Goal: Task Accomplishment & Management: Manage account settings

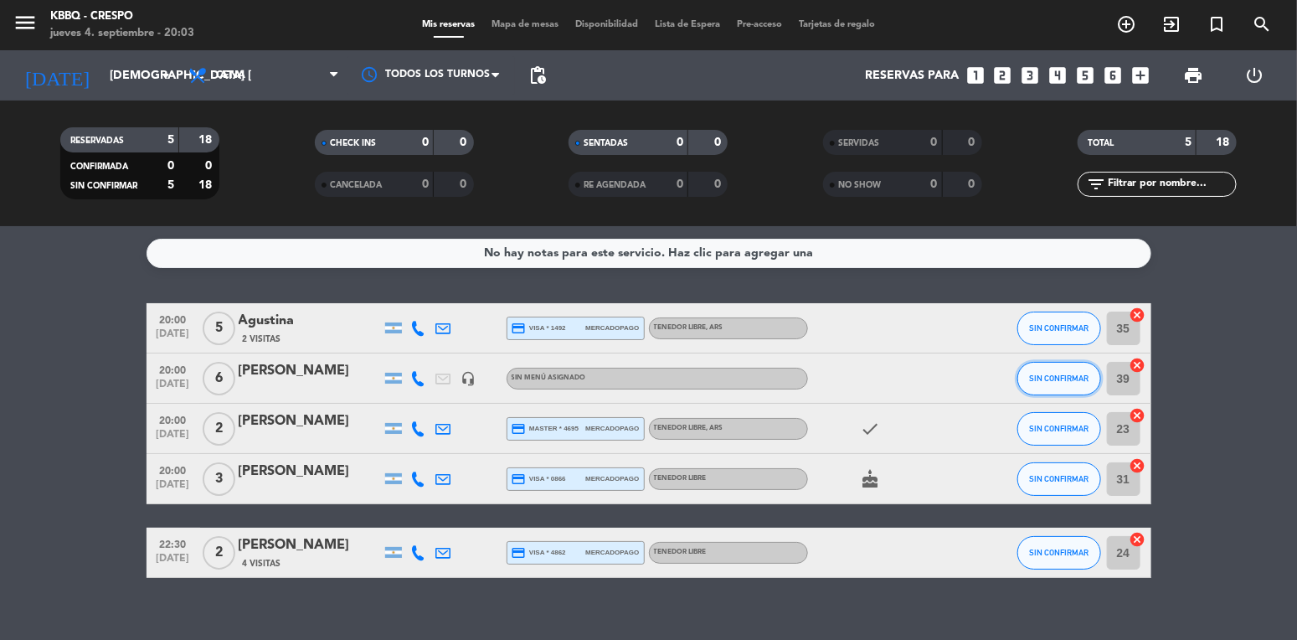
click at [1057, 373] on span "SIN CONFIRMAR" at bounding box center [1058, 377] width 59 height 9
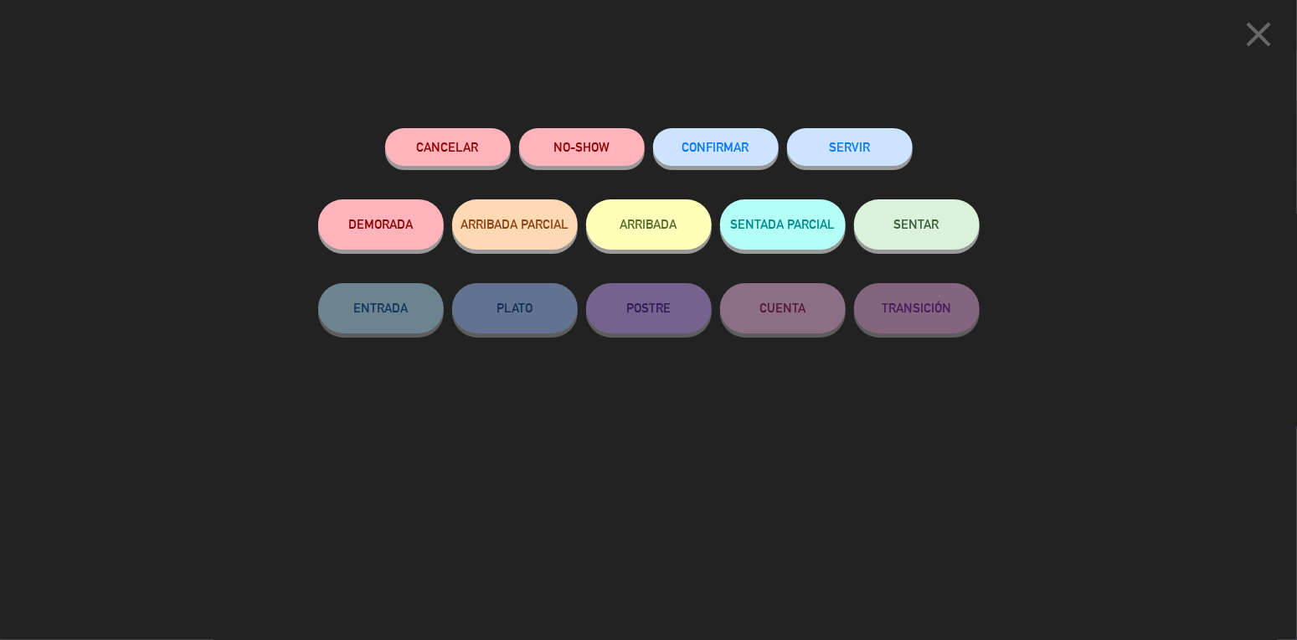
click at [653, 211] on button "ARRIBADA" at bounding box center [649, 224] width 126 height 50
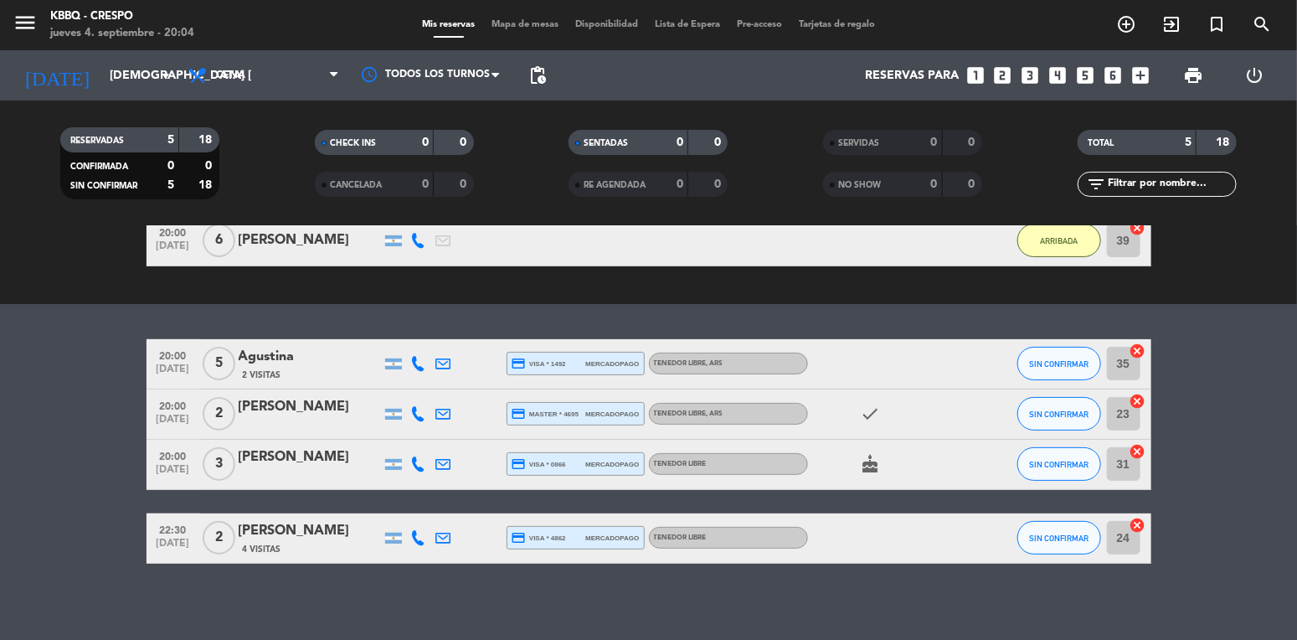
scroll to position [171, 0]
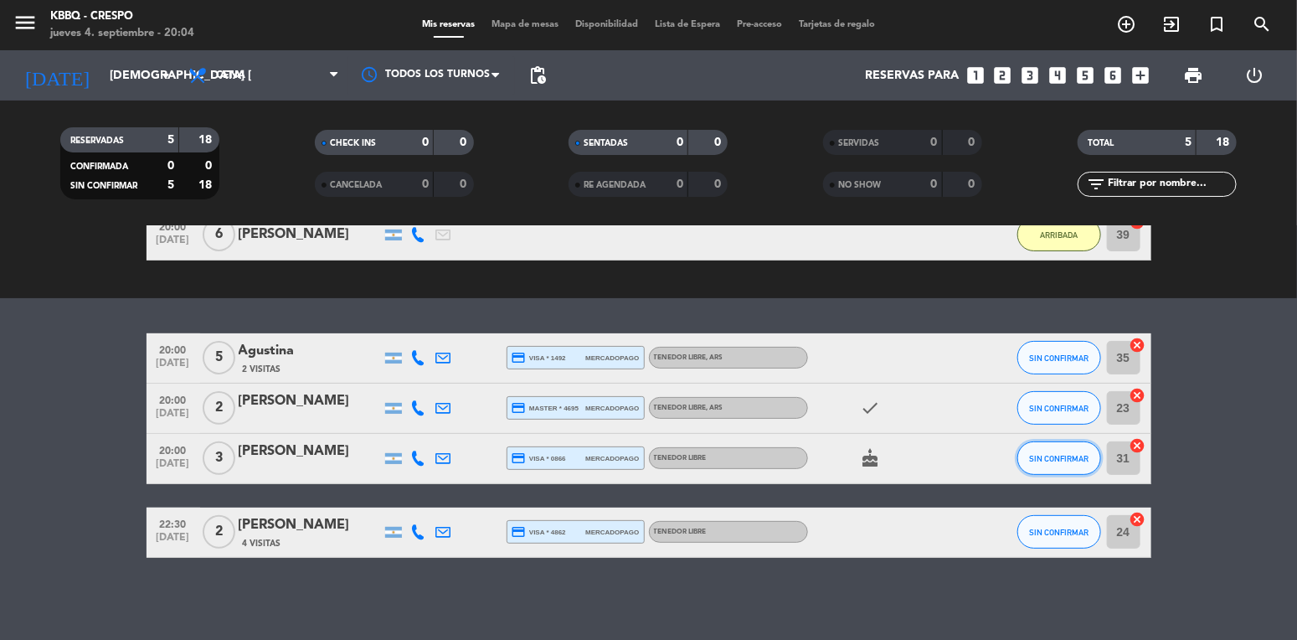
click at [1060, 468] on button "SIN CONFIRMAR" at bounding box center [1059, 457] width 84 height 33
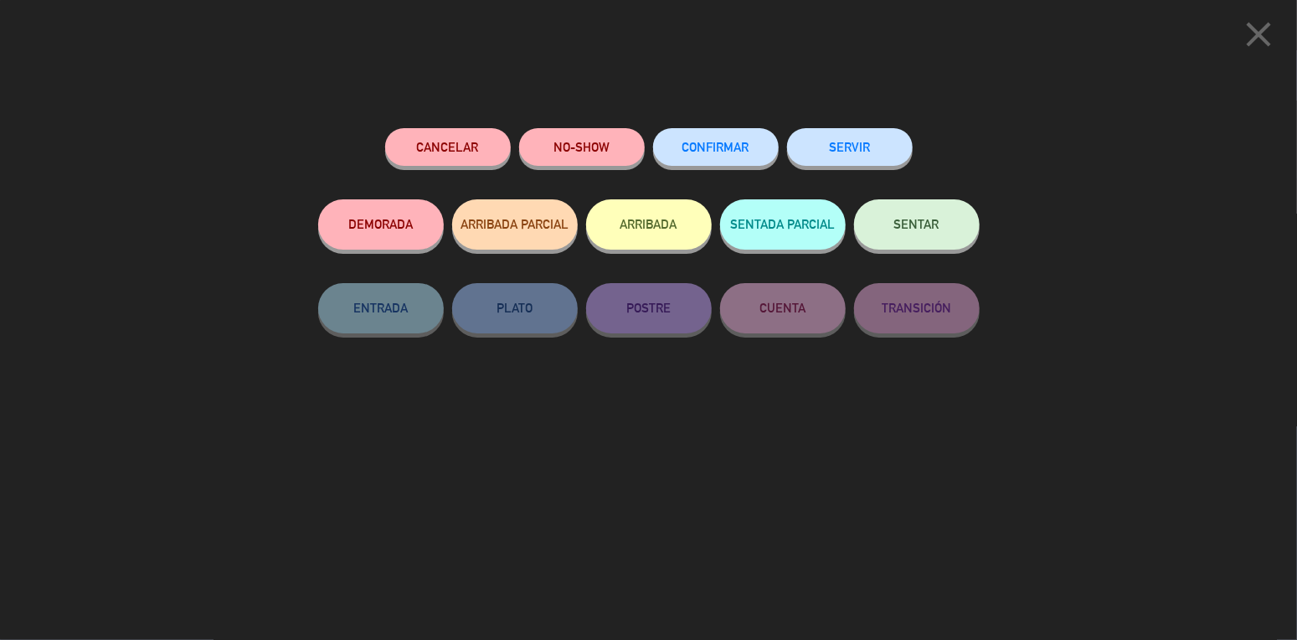
click at [594, 224] on button "ARRIBADA" at bounding box center [649, 224] width 126 height 50
type input "29"
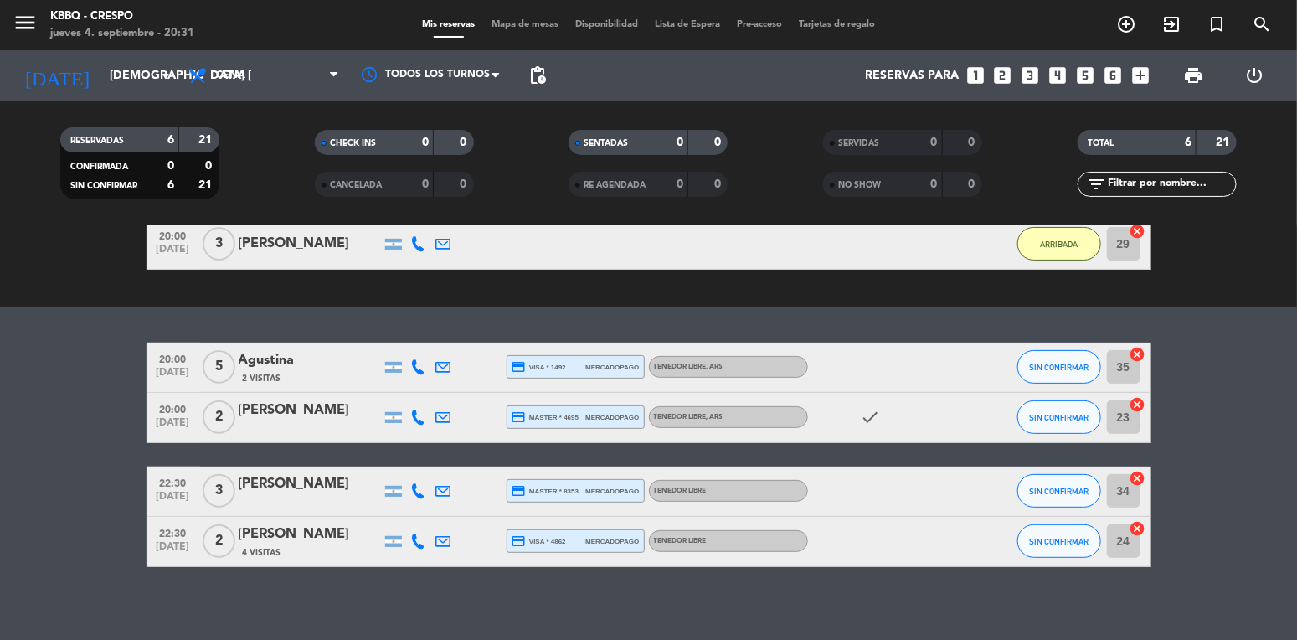
scroll to position [221, 0]
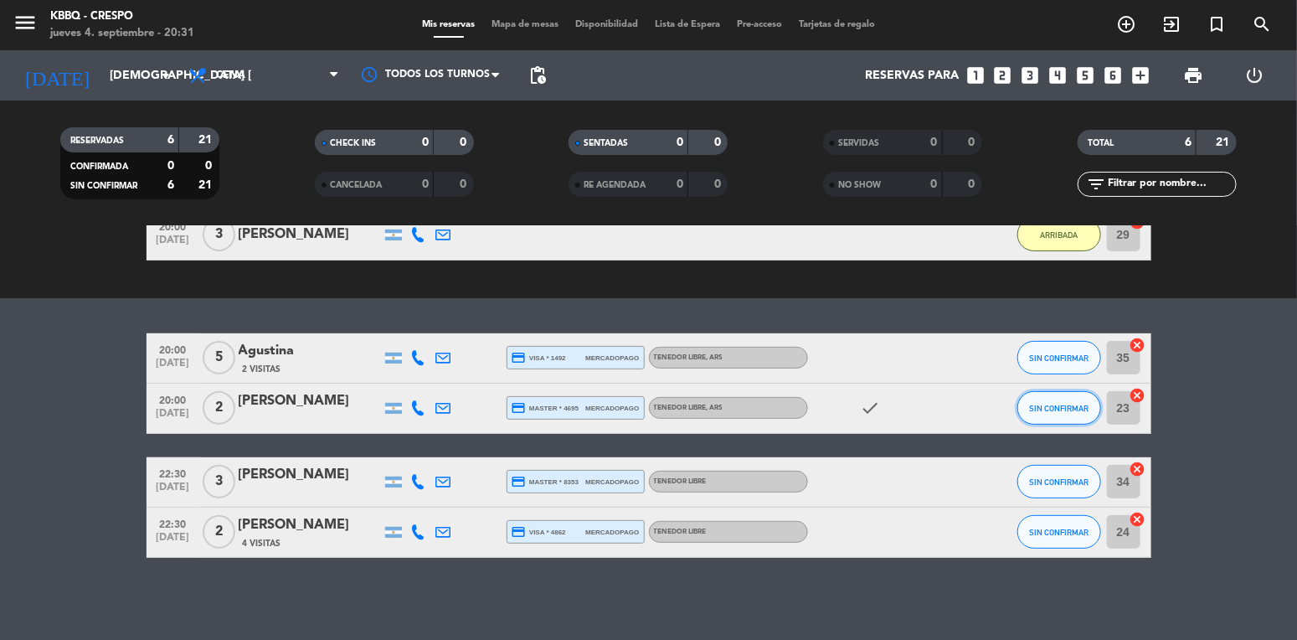
click at [1037, 406] on span "SIN CONFIRMAR" at bounding box center [1058, 408] width 59 height 9
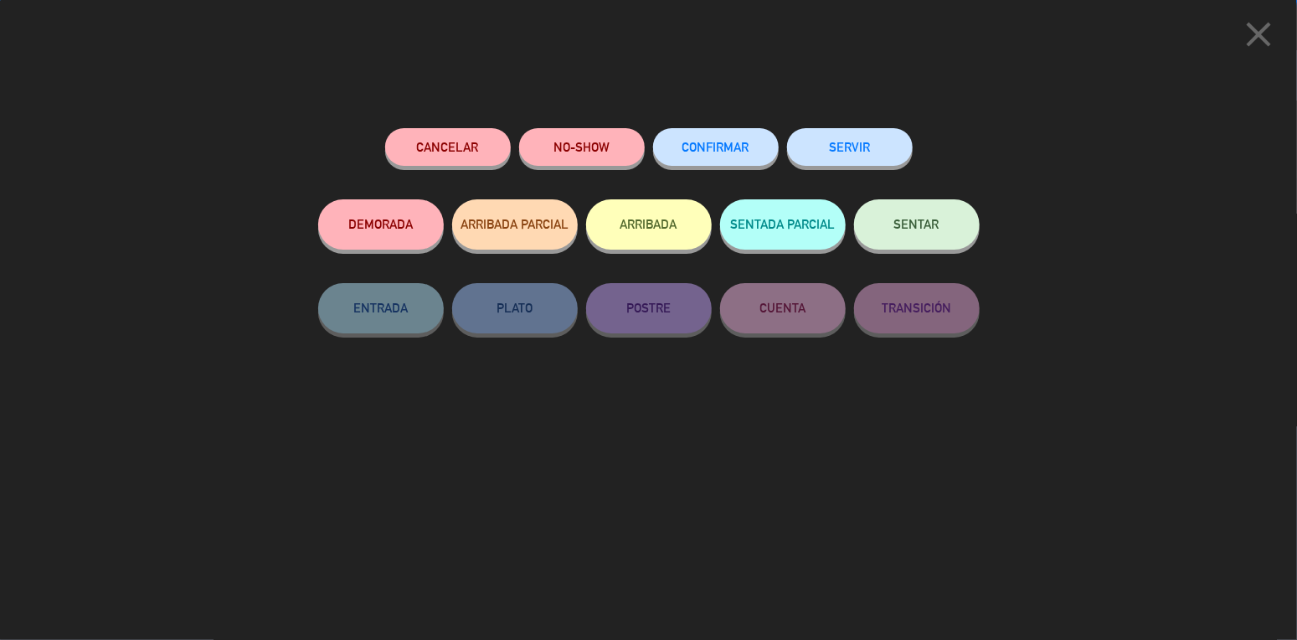
click at [661, 237] on button "ARRIBADA" at bounding box center [649, 224] width 126 height 50
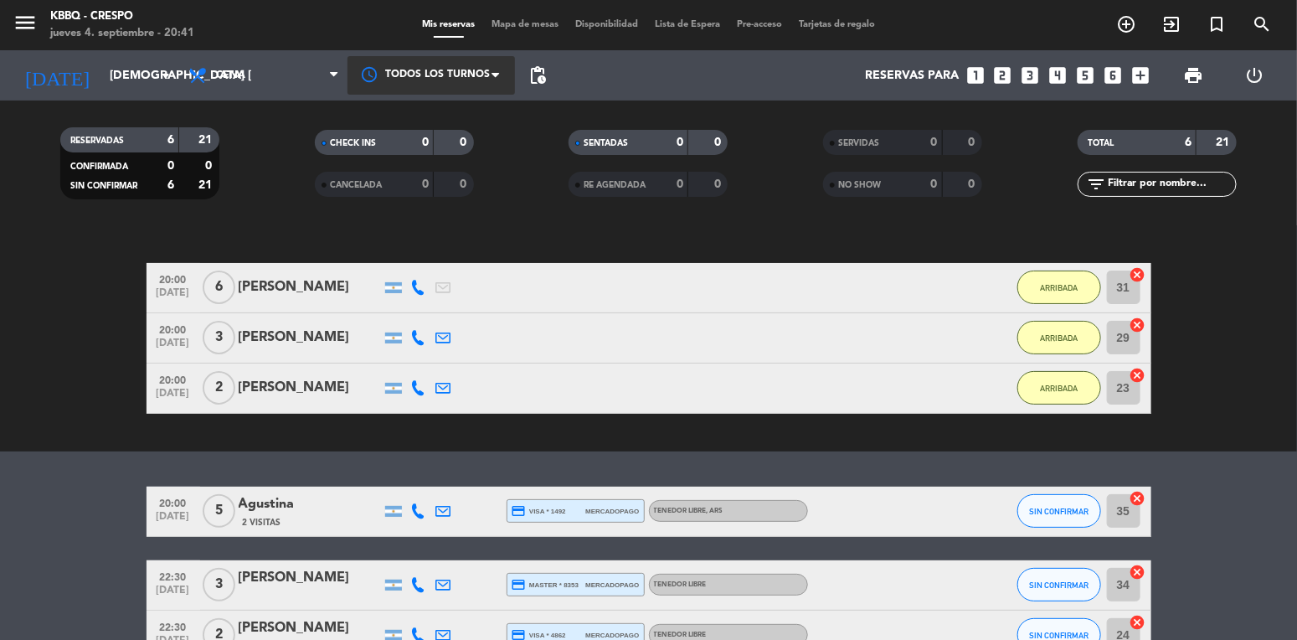
scroll to position [0, 0]
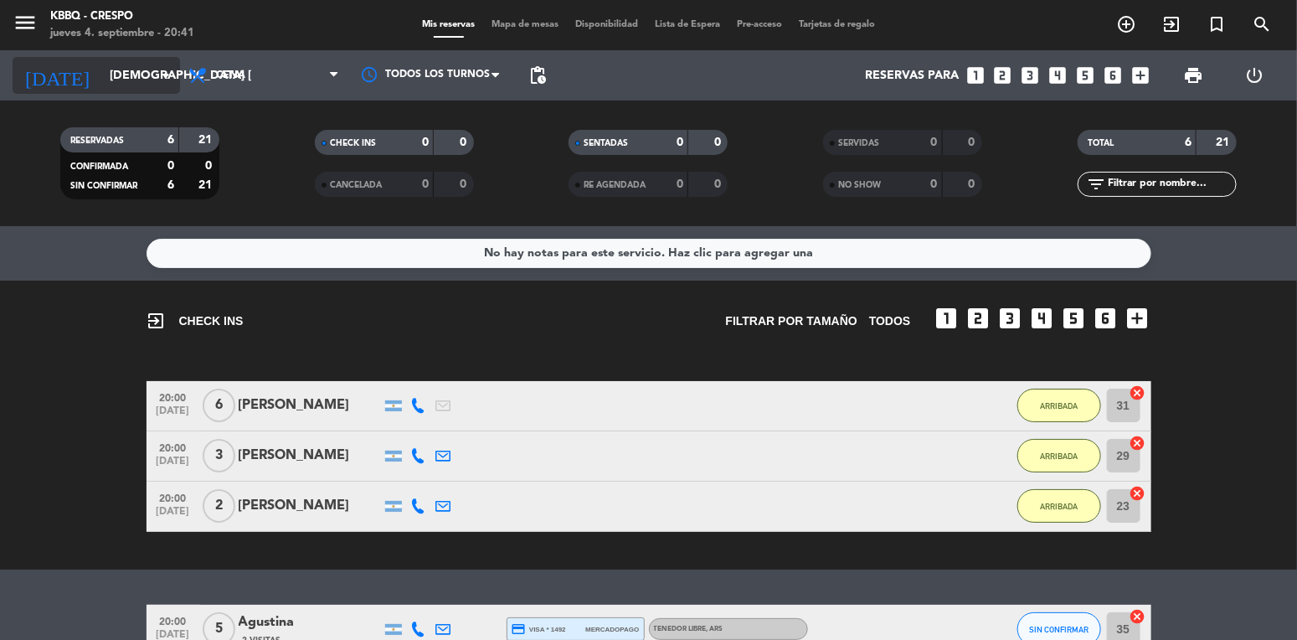
click at [147, 61] on input "[DEMOGRAPHIC_DATA] [DATE]" at bounding box center [180, 75] width 159 height 31
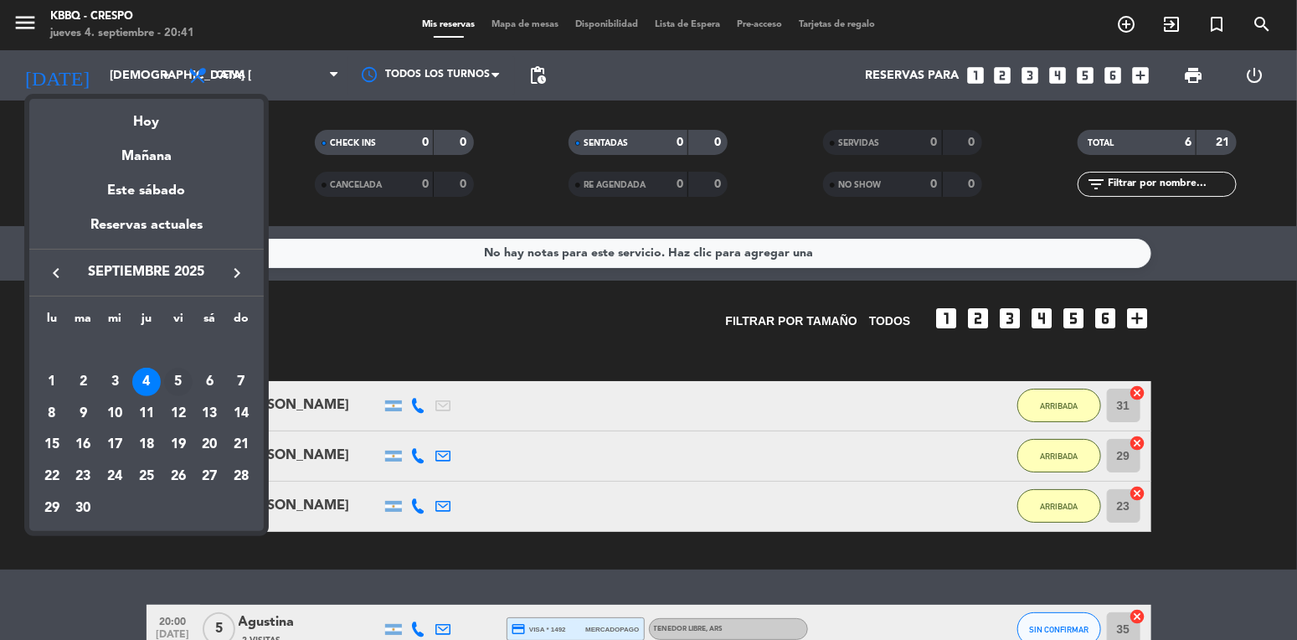
click at [168, 381] on div "5" at bounding box center [178, 382] width 28 height 28
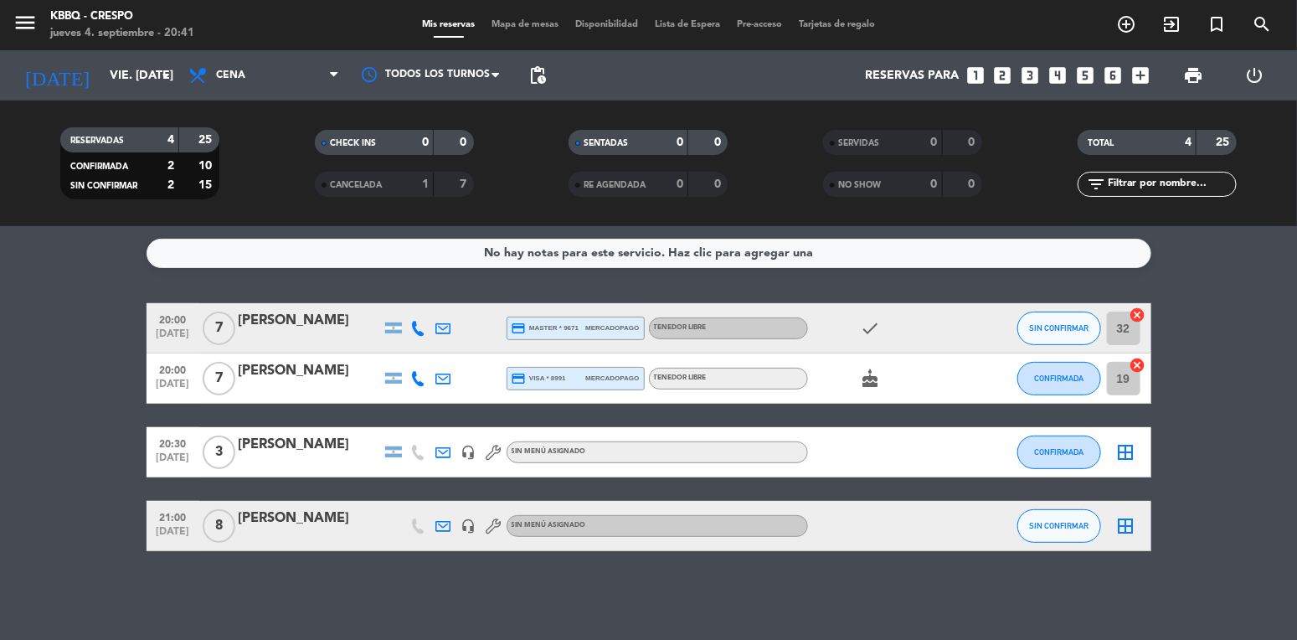
click at [93, 96] on div "[DATE] vie. [DATE] arrow_drop_down" at bounding box center [96, 75] width 167 height 50
click at [95, 57] on div "[DATE] vie. [DATE] arrow_drop_down" at bounding box center [96, 75] width 167 height 37
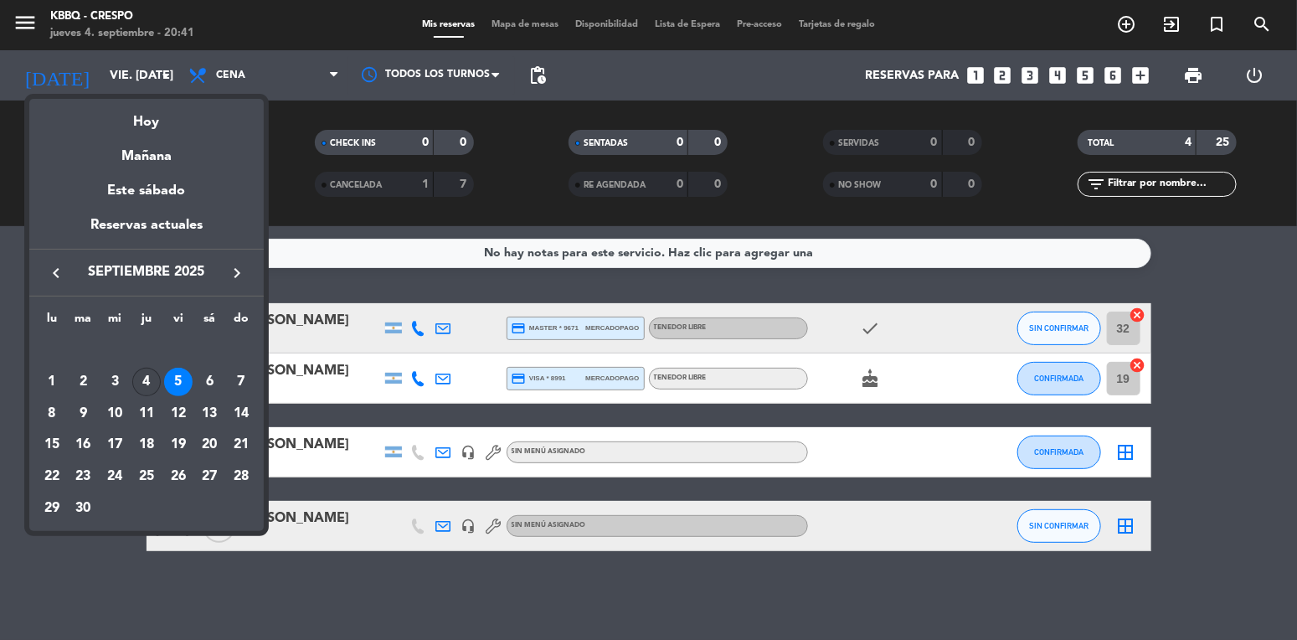
click at [137, 372] on div "4" at bounding box center [146, 382] width 28 height 28
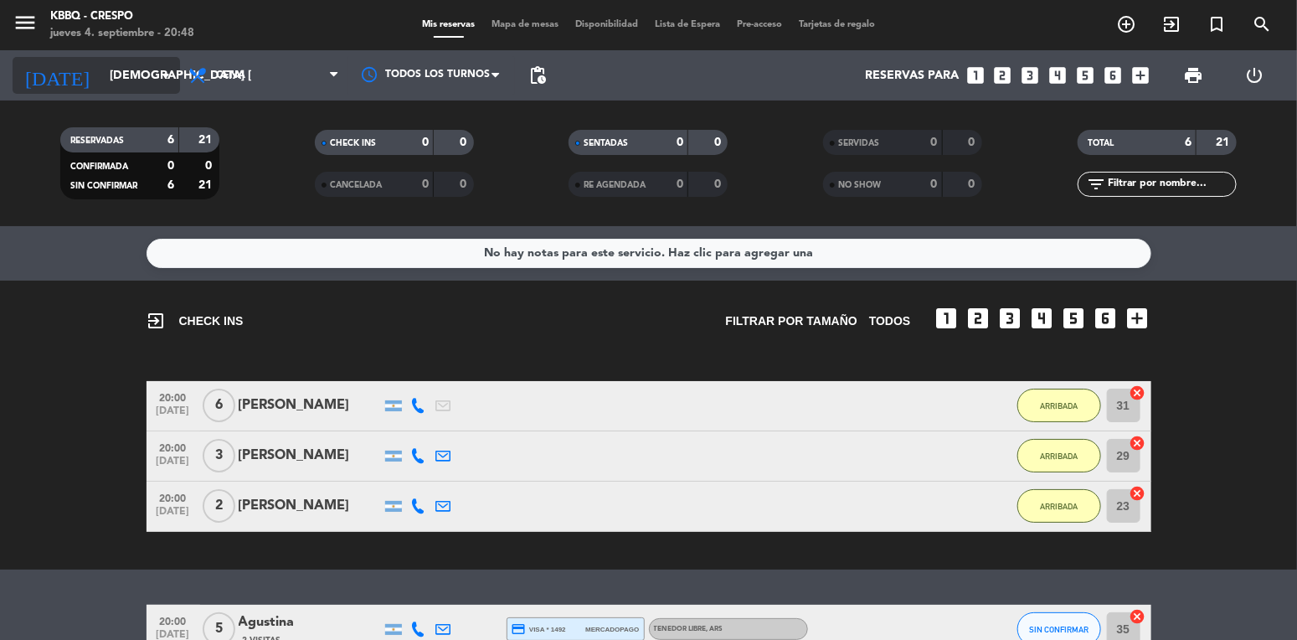
click at [131, 65] on input "[DEMOGRAPHIC_DATA] [DATE]" at bounding box center [180, 75] width 159 height 31
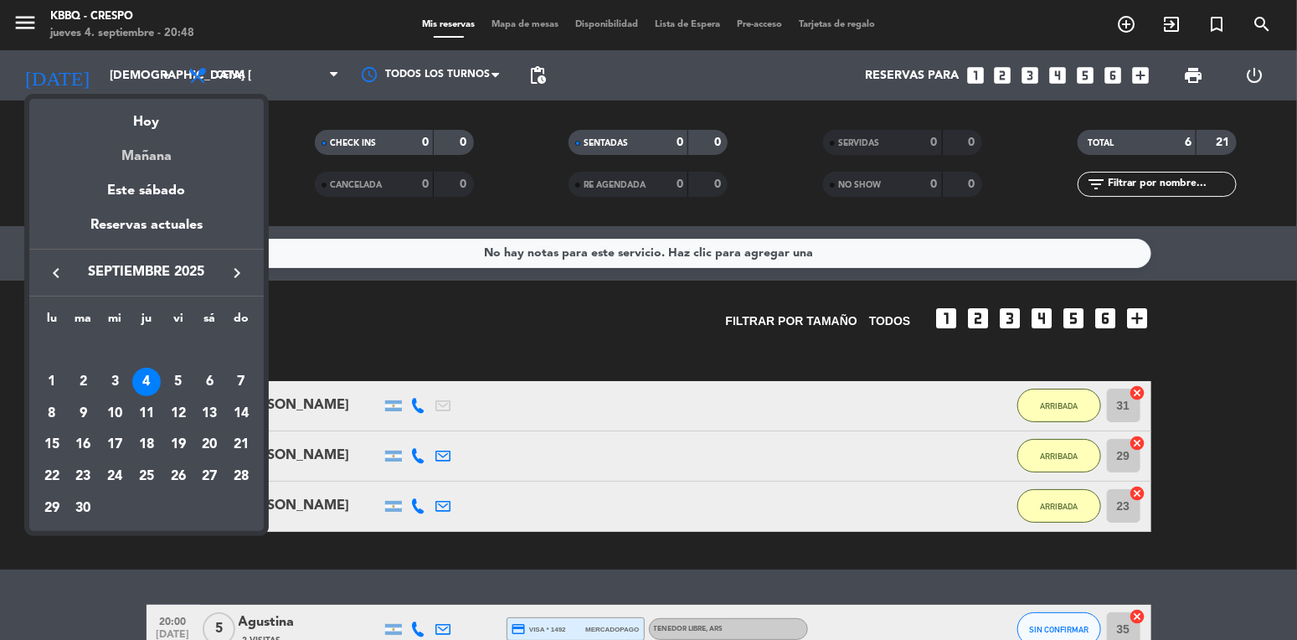
click at [173, 160] on div "Mañana" at bounding box center [146, 150] width 234 height 34
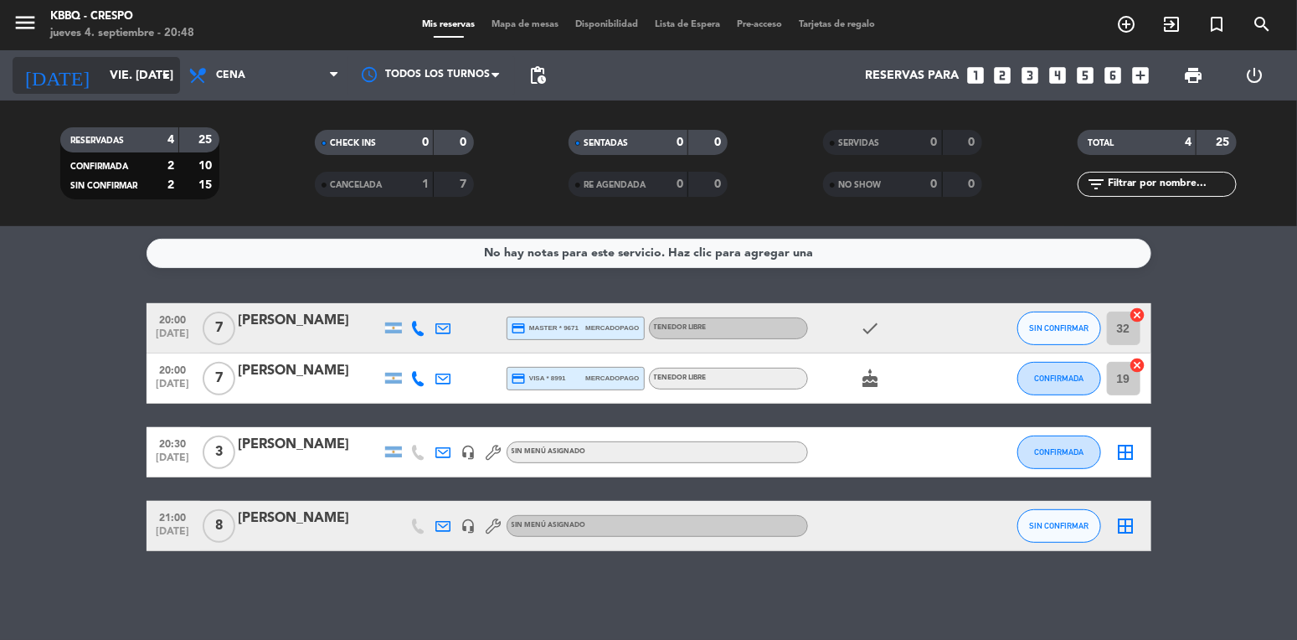
click at [133, 71] on input "vie. [DATE]" at bounding box center [180, 75] width 159 height 31
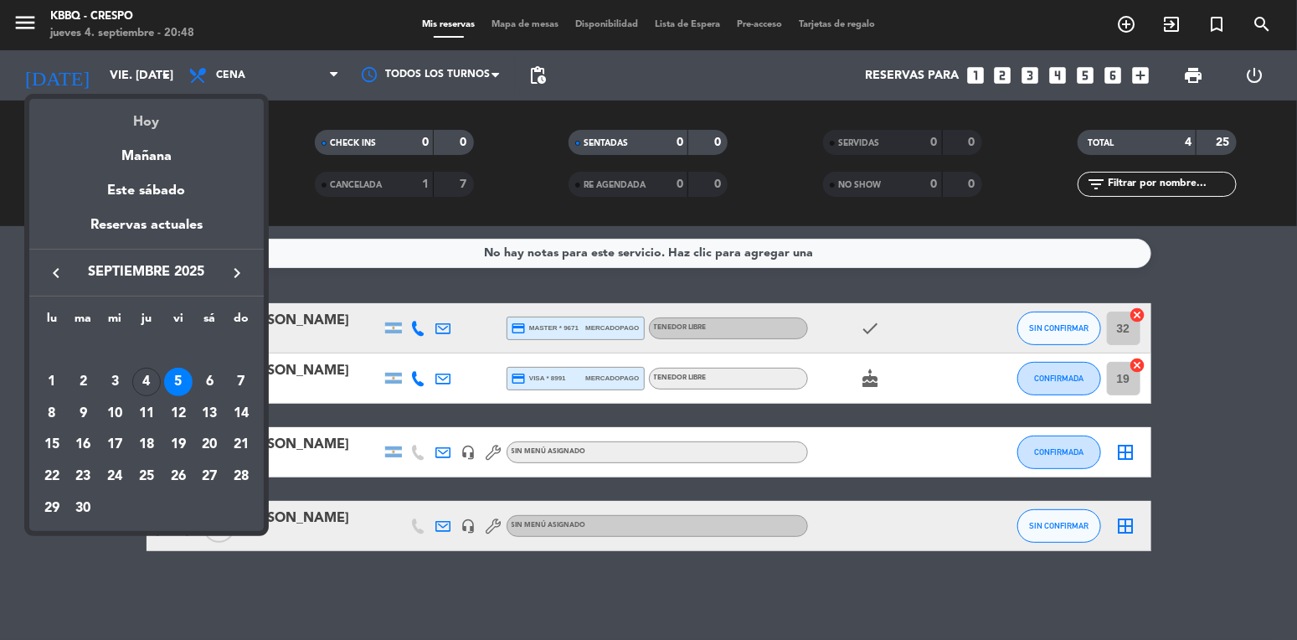
click at [162, 124] on div "Hoy" at bounding box center [146, 116] width 234 height 34
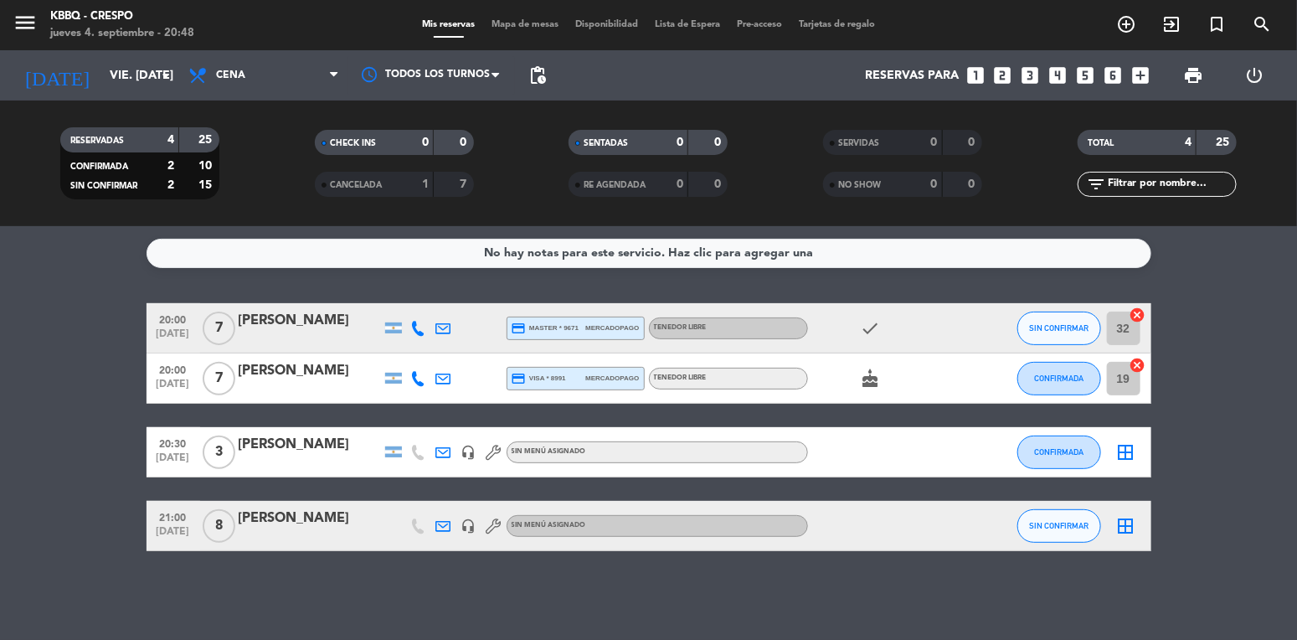
type input "[DEMOGRAPHIC_DATA] [DATE]"
